Goal: Transaction & Acquisition: Purchase product/service

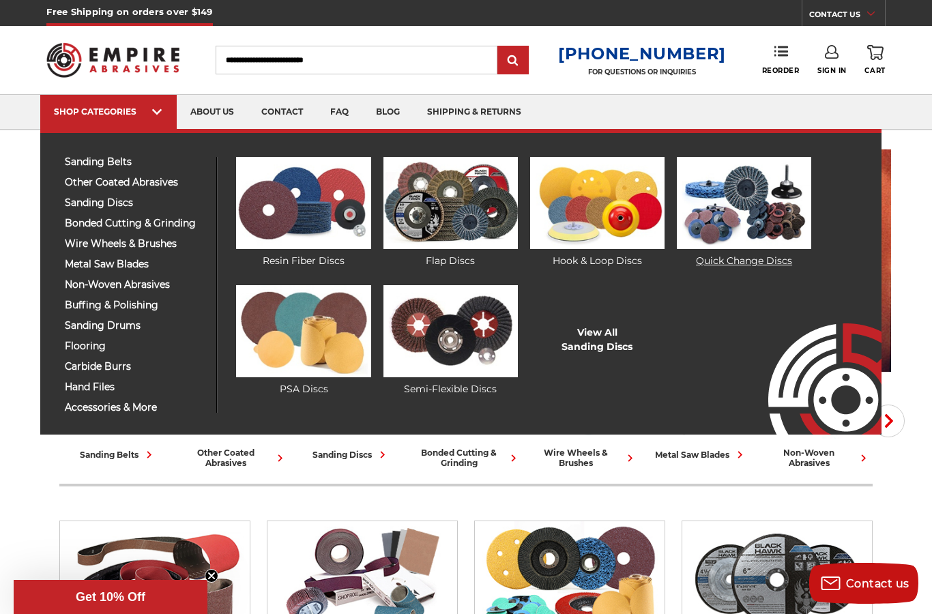
click at [703, 198] on img at bounding box center [743, 203] width 134 height 92
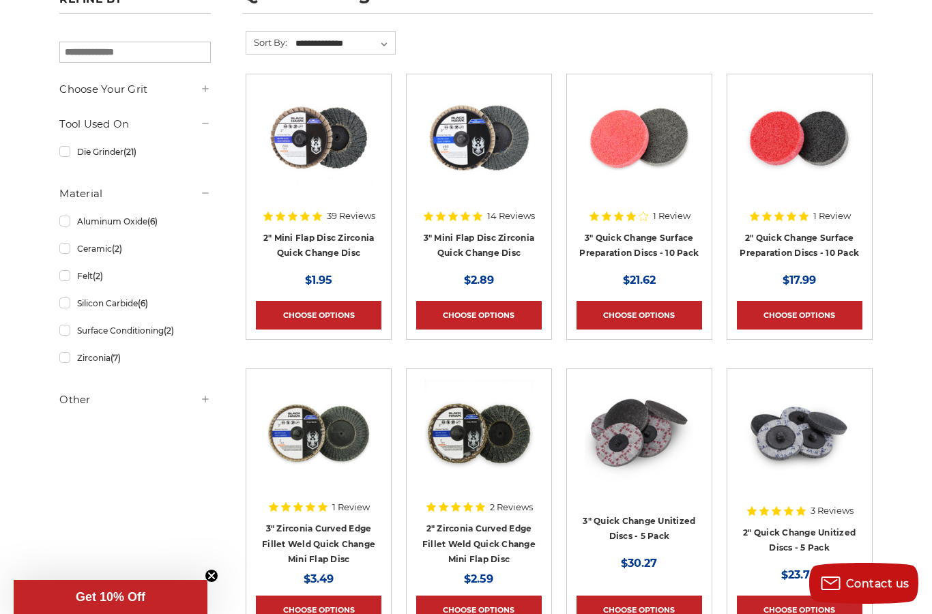
click at [202, 404] on icon at bounding box center [205, 398] width 11 height 11
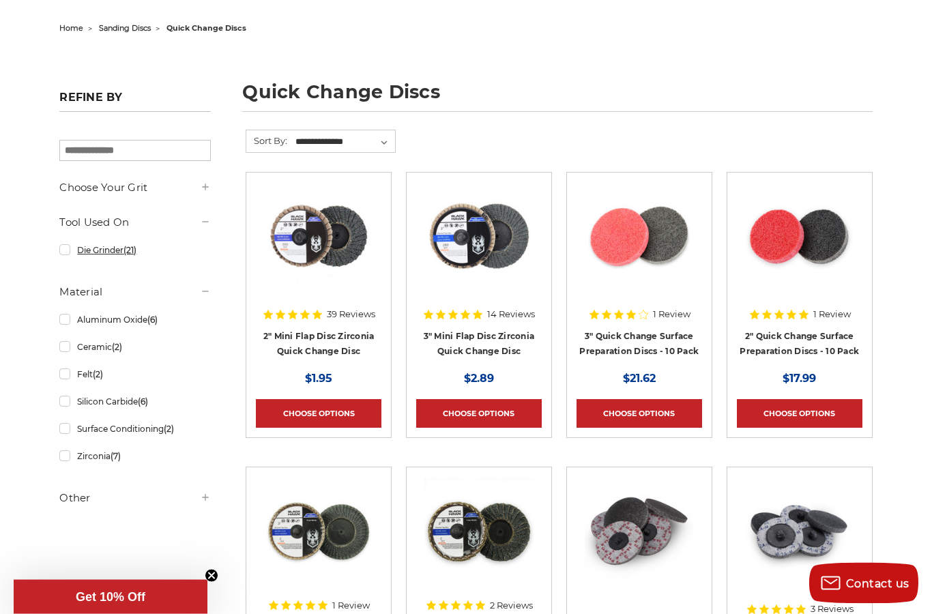
scroll to position [100, 0]
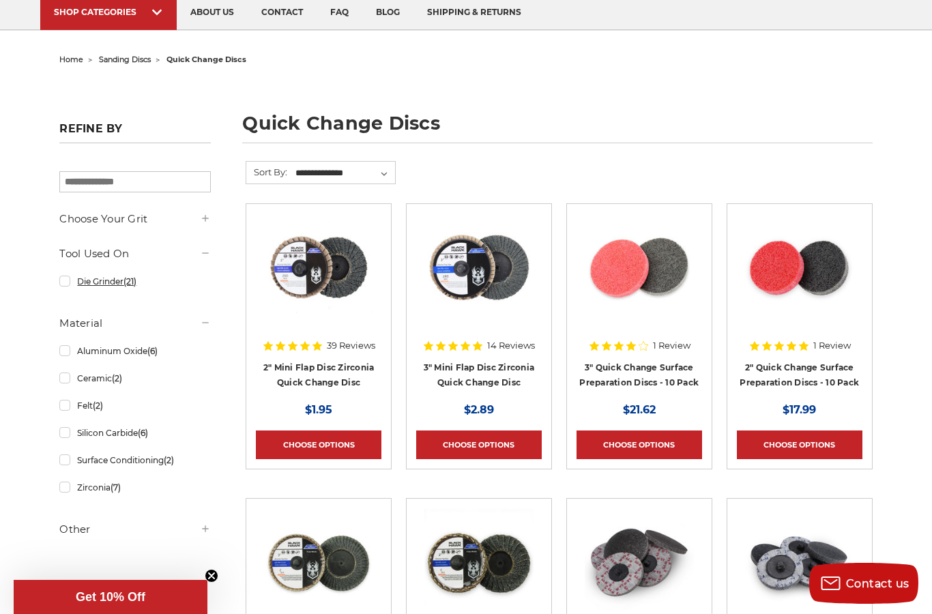
click at [94, 281] on link "Die Grinder (21)" at bounding box center [134, 281] width 151 height 24
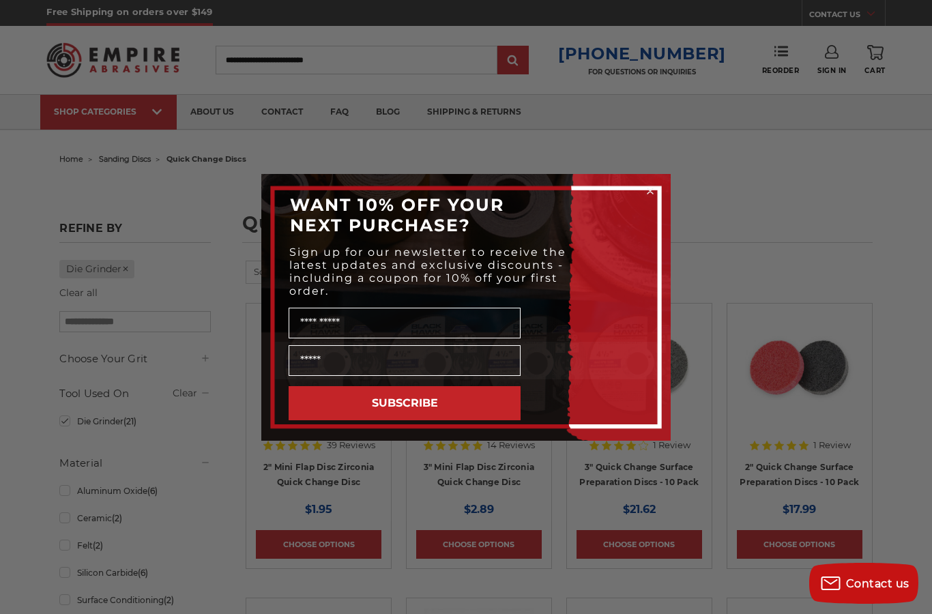
scroll to position [2, 0]
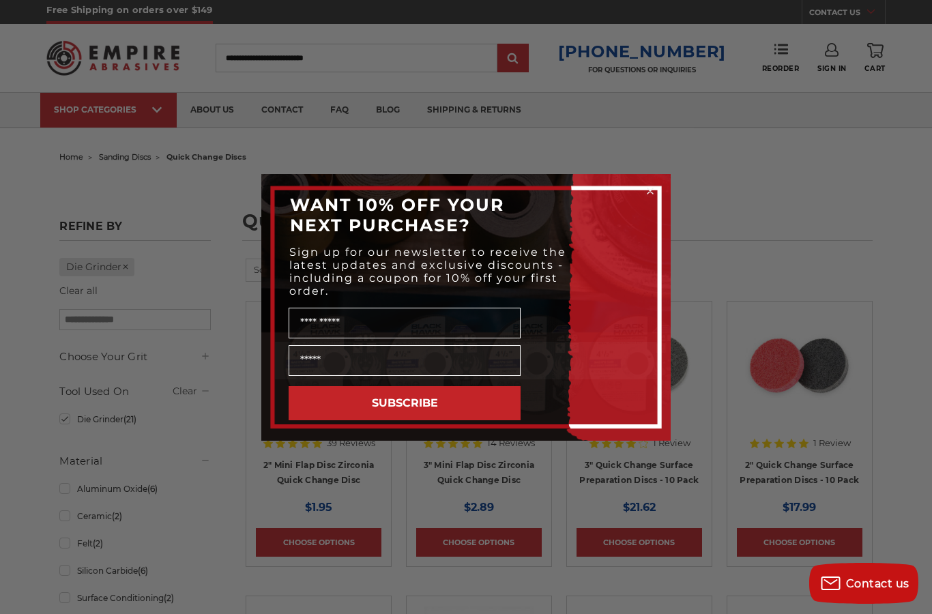
click at [644, 185] on circle "Close dialog" at bounding box center [650, 190] width 13 height 13
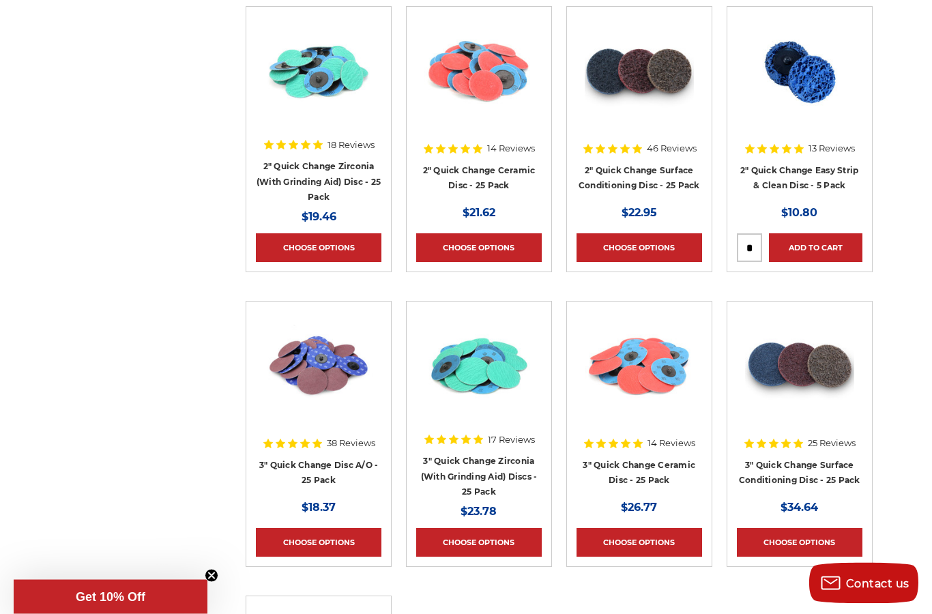
scroll to position [1180, 0]
click at [336, 465] on link "3" Quick Change Disc A/O - 25 Pack" at bounding box center [318, 473] width 119 height 26
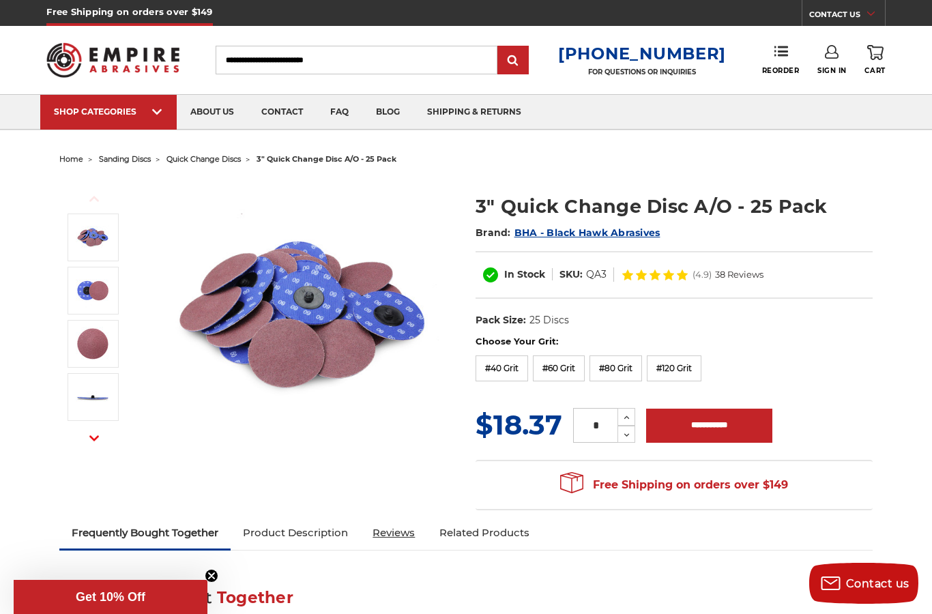
scroll to position [93, 0]
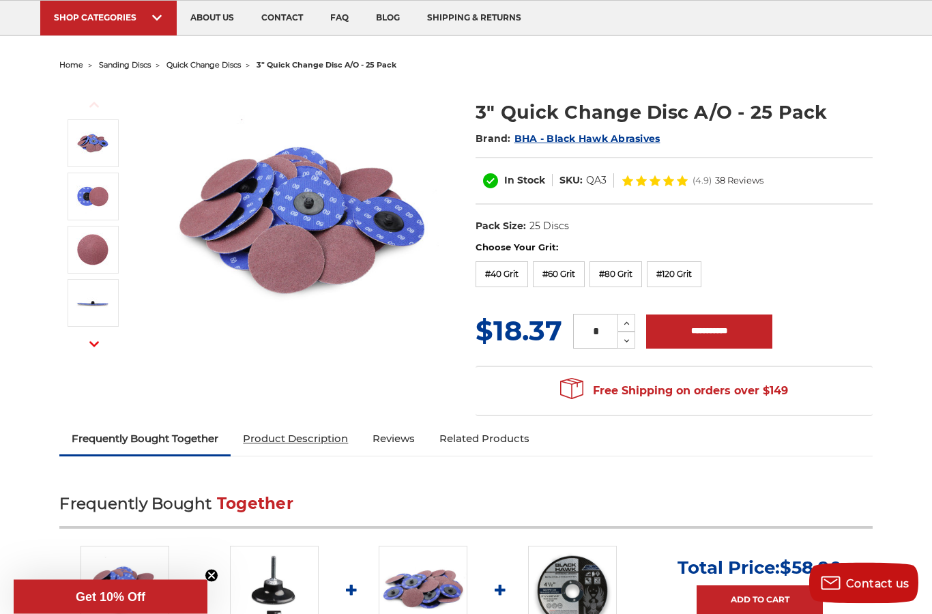
click at [315, 438] on link "Product Description" at bounding box center [295, 439] width 130 height 30
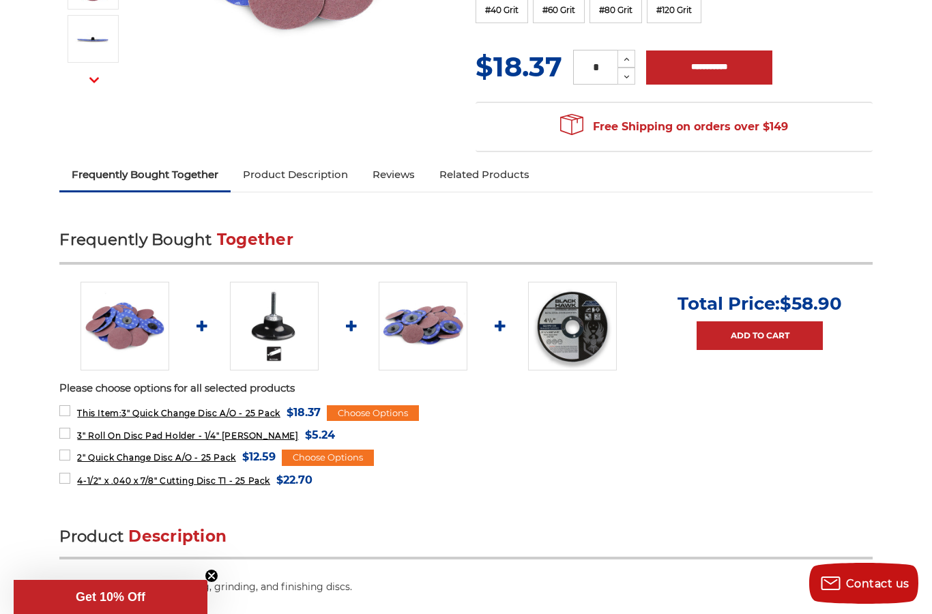
scroll to position [0, 0]
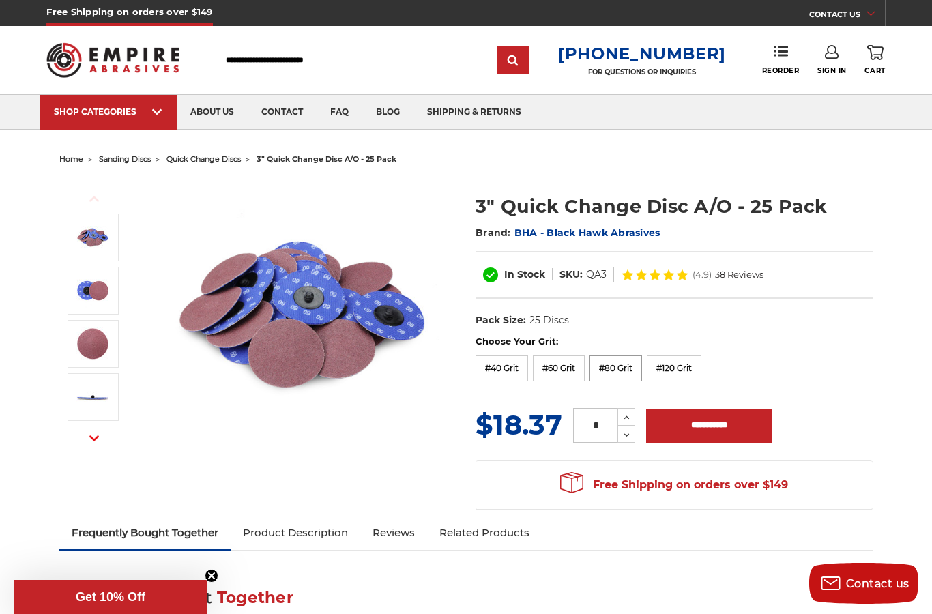
click at [640, 369] on label "#80 Grit" at bounding box center [615, 368] width 53 height 26
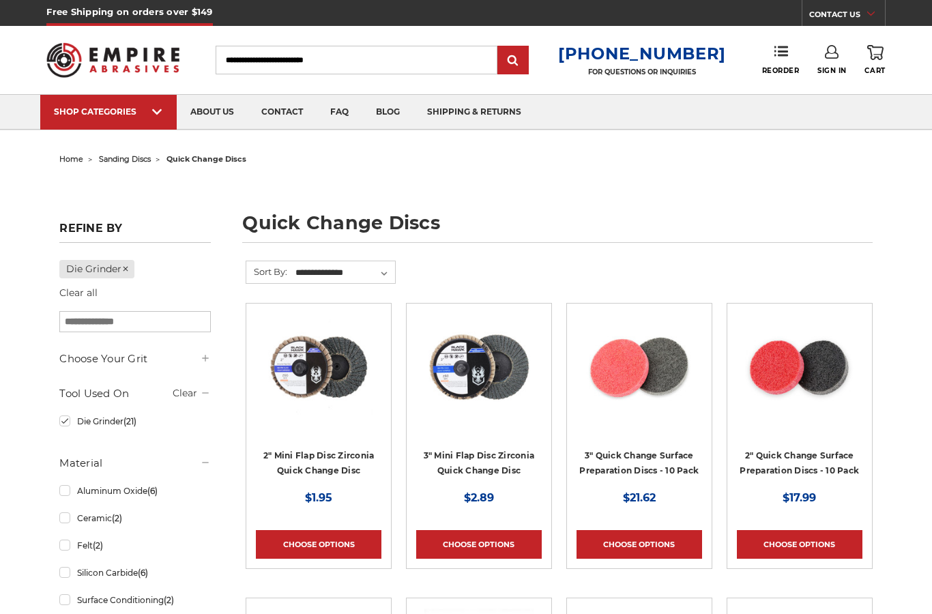
scroll to position [1235, 0]
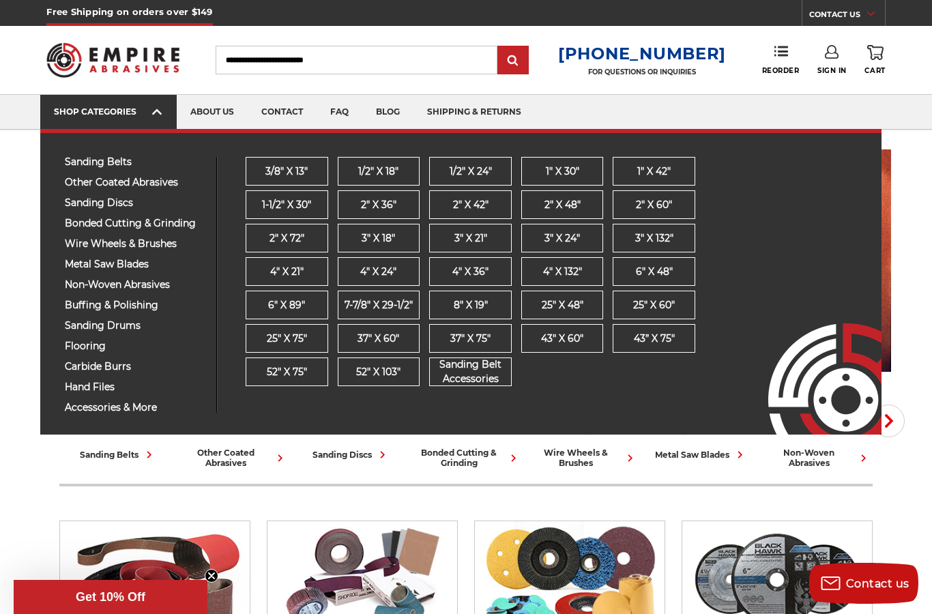
click at [157, 119] on span at bounding box center [157, 113] width 11 height 14
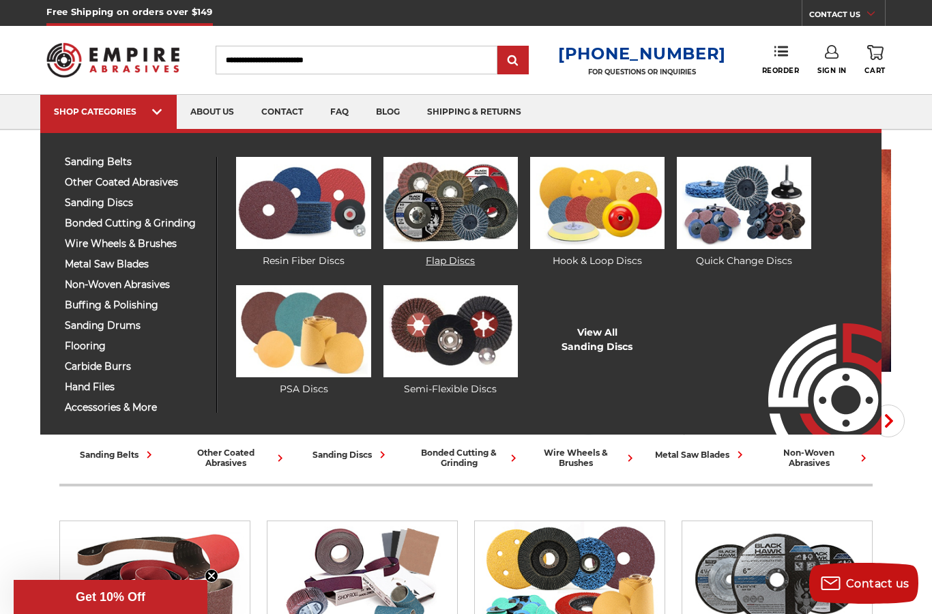
click at [450, 235] on img at bounding box center [450, 203] width 134 height 92
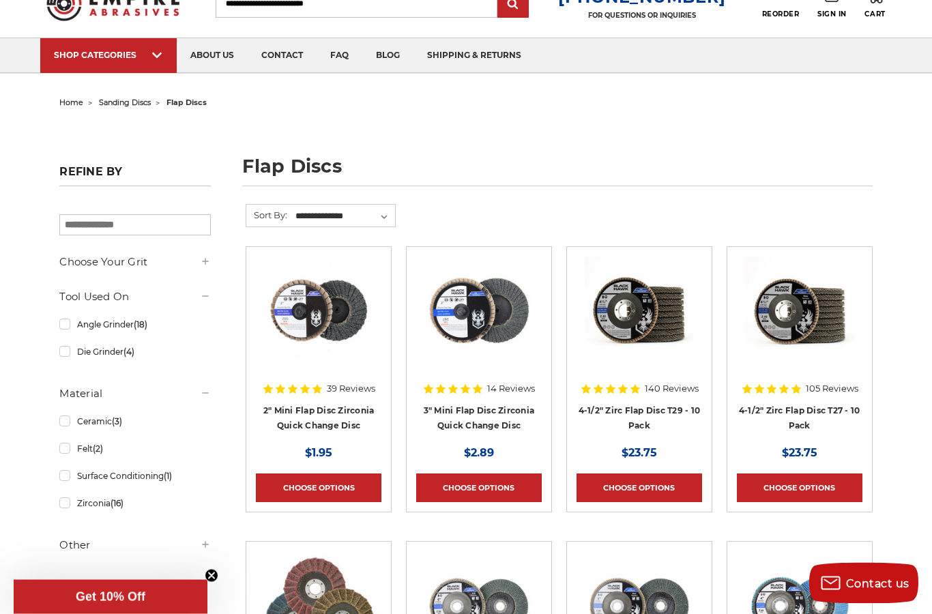
scroll to position [57, 0]
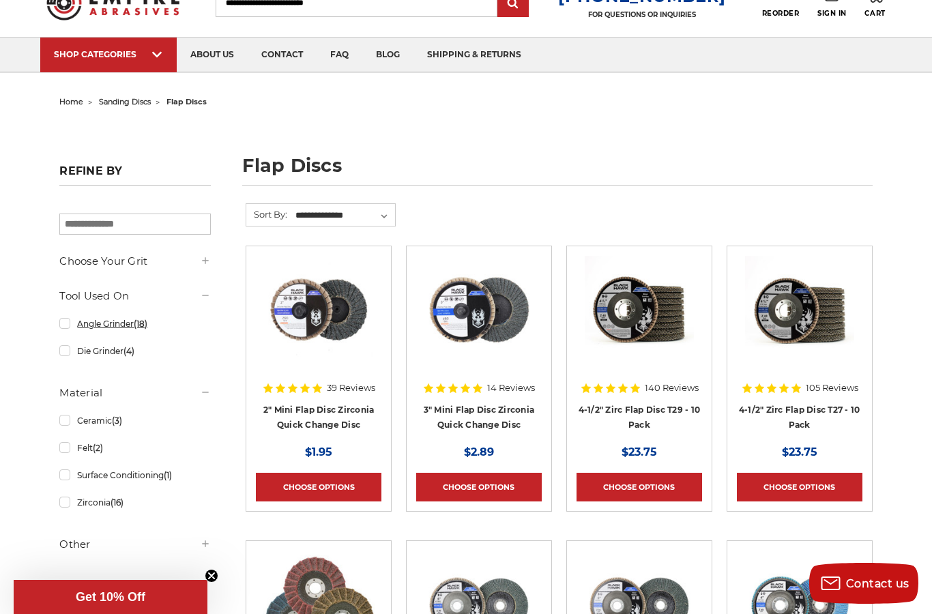
click at [66, 327] on link "Angle Grinder (18)" at bounding box center [134, 324] width 151 height 24
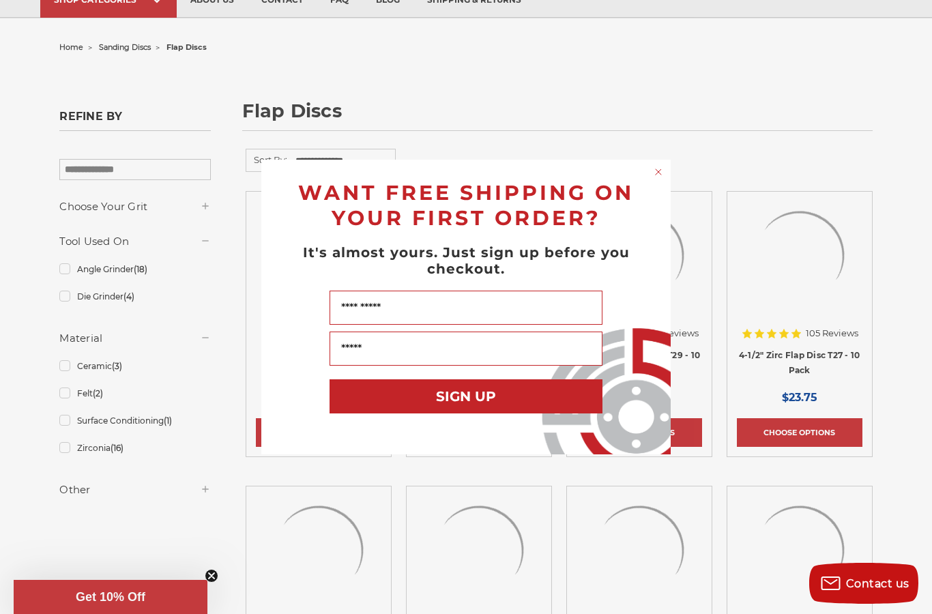
scroll to position [56, 0]
